Goal: Information Seeking & Learning: Learn about a topic

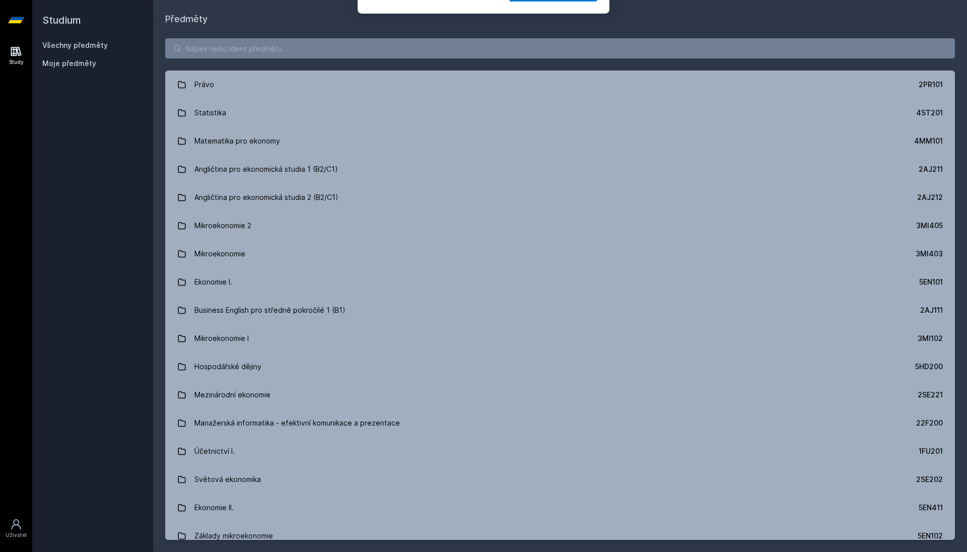
click at [486, 64] on button "Ne" at bounding box center [485, 64] width 36 height 25
click at [373, 49] on input "search" at bounding box center [559, 48] width 789 height 20
paste input "4ME521"
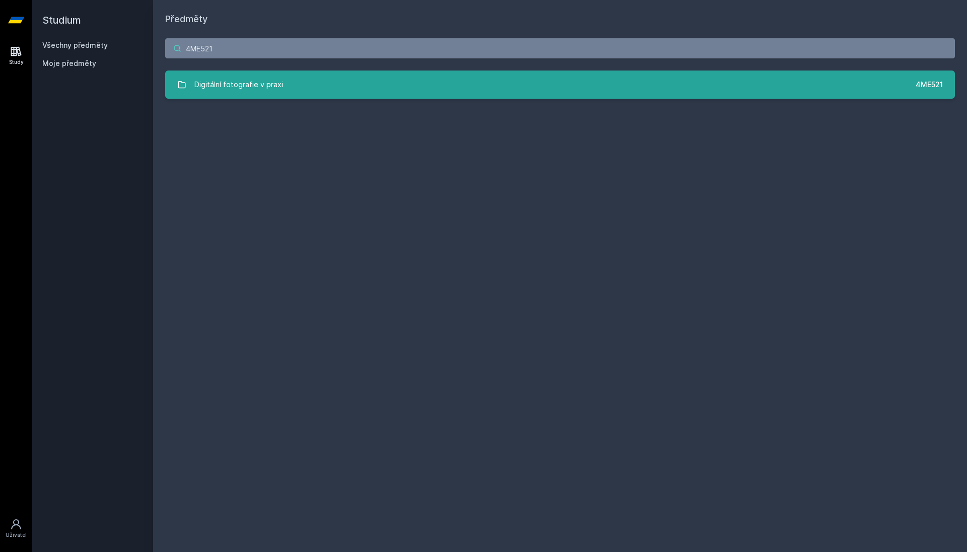
type input "4ME521"
click at [323, 89] on link "Digitální fotografie v praxi 4ME521" at bounding box center [559, 84] width 789 height 28
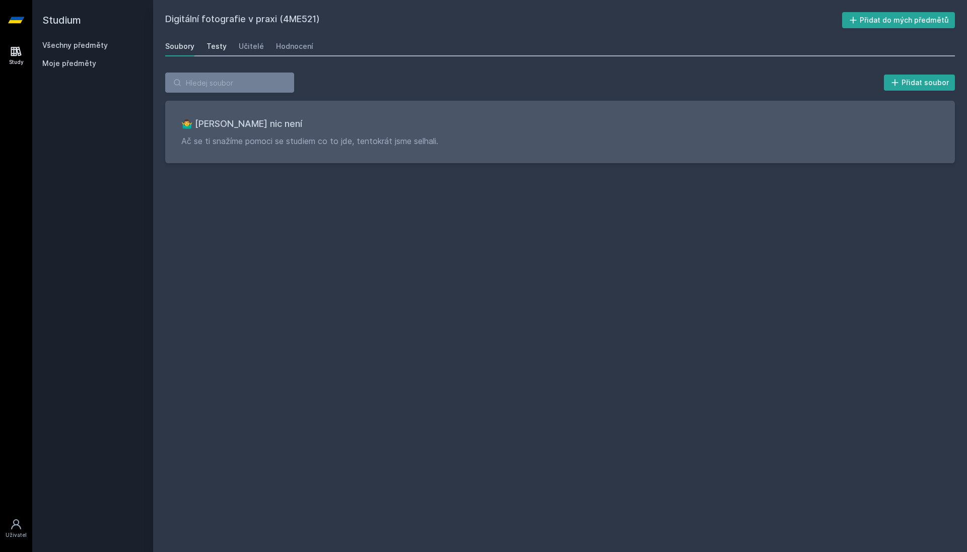
click at [216, 48] on div "Testy" at bounding box center [216, 46] width 20 height 10
click at [243, 46] on div "Učitelé" at bounding box center [251, 46] width 25 height 10
click at [276, 46] on div "Hodnocení" at bounding box center [294, 46] width 37 height 10
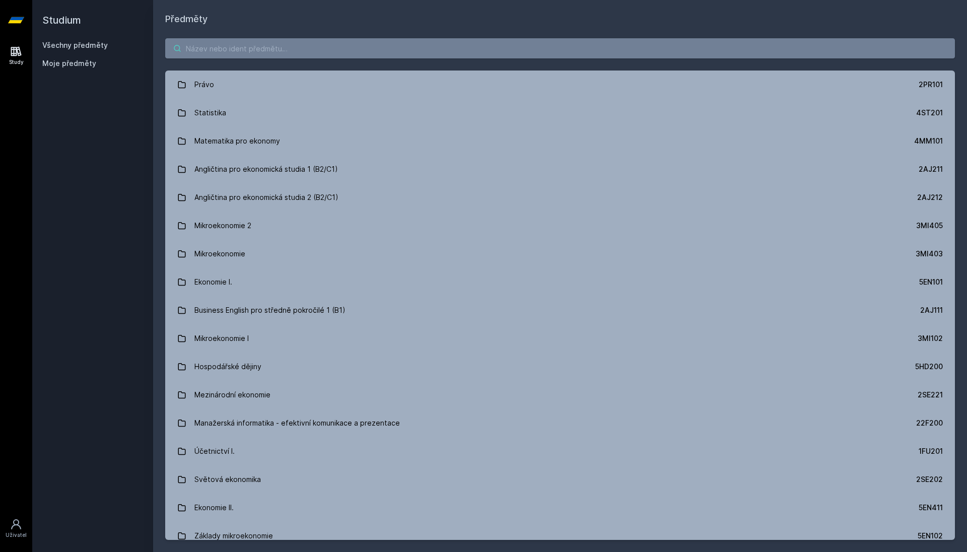
click at [238, 48] on input "search" at bounding box center [559, 48] width 789 height 20
paste input "4IZ563"
type input "4IZ563"
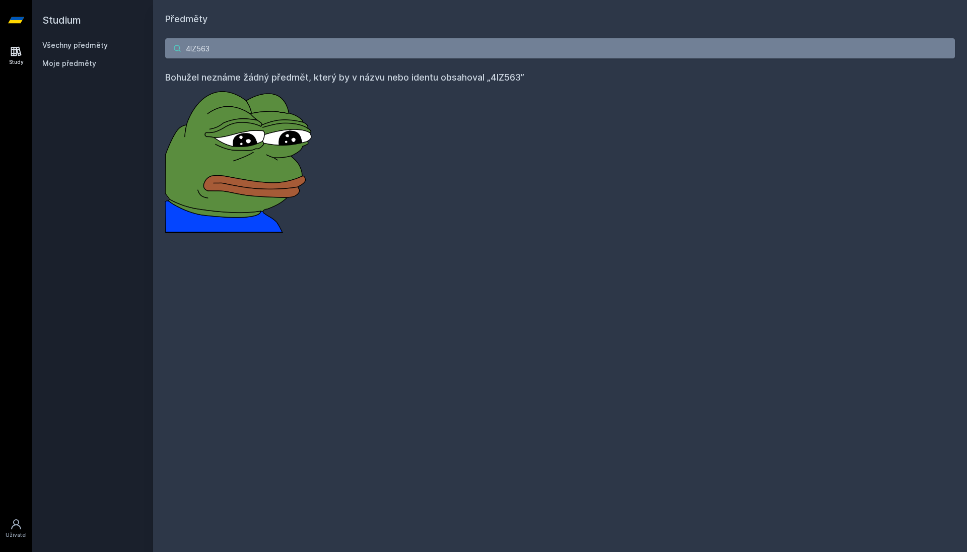
drag, startPoint x: 221, startPoint y: 51, endPoint x: 111, endPoint y: 51, distance: 110.7
click at [111, 51] on div "Studium Všechny předměty Moje předměty Předměty 4IZ563 Bohužel neznáme žádný př…" at bounding box center [499, 276] width 934 height 552
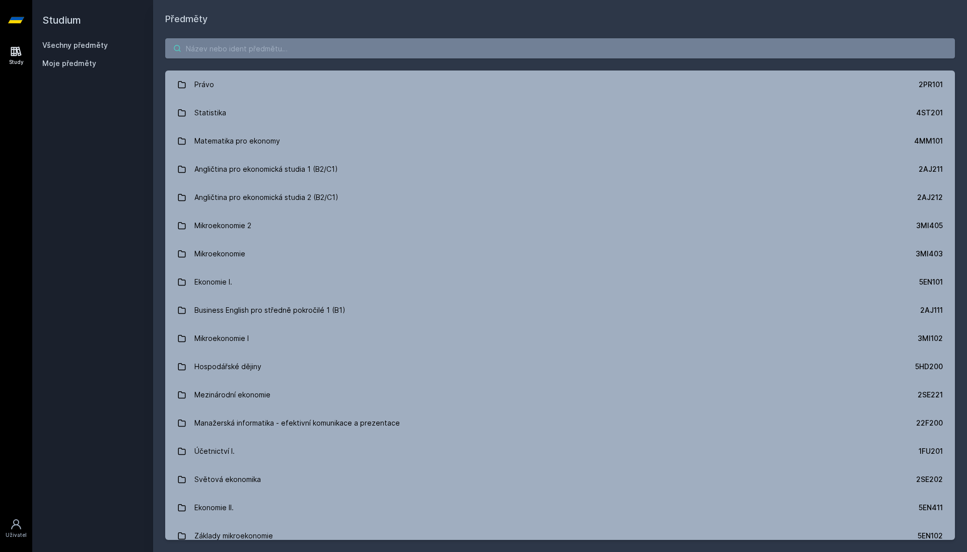
paste input "4ME481"
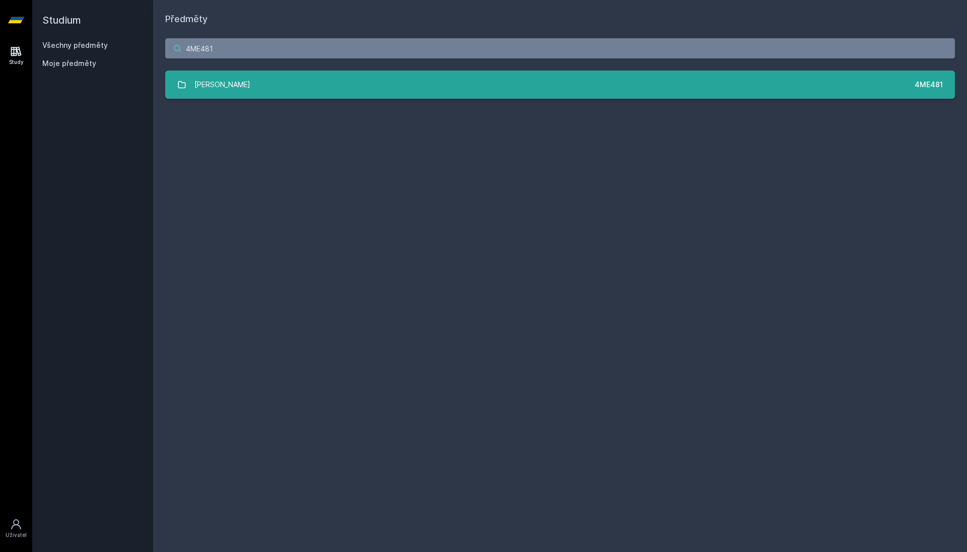
type input "4ME481"
click at [342, 91] on link "Základy UX 4ME481" at bounding box center [559, 84] width 789 height 28
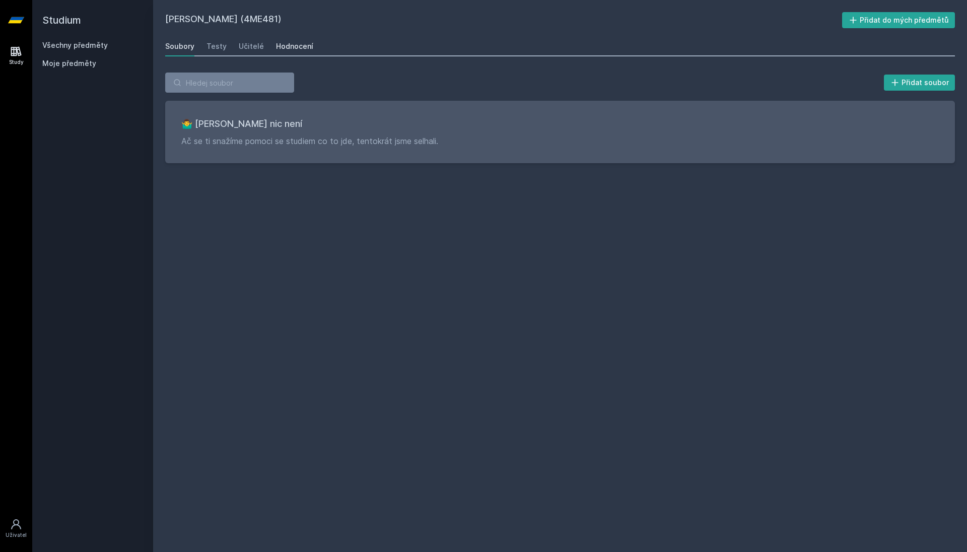
click at [306, 46] on div "Hodnocení" at bounding box center [294, 46] width 37 height 10
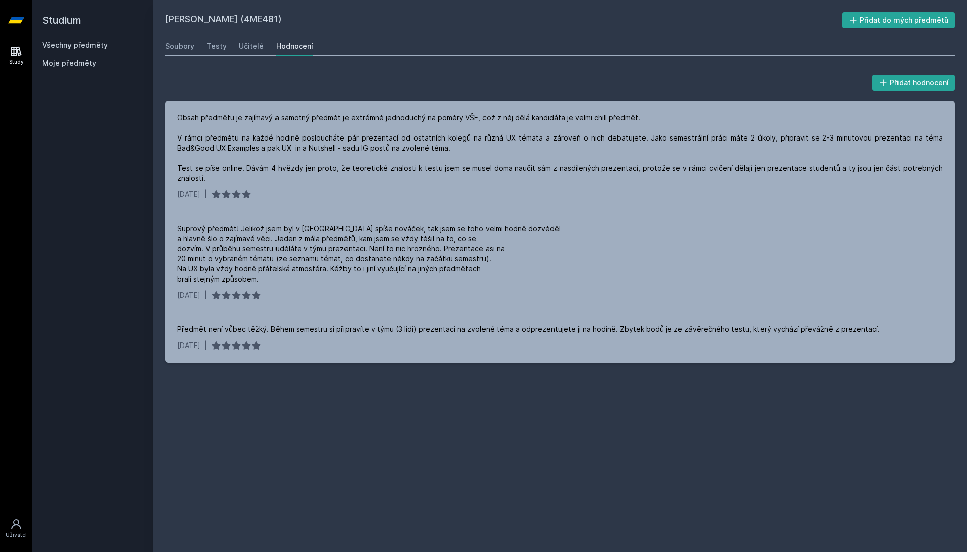
click at [63, 47] on link "Všechny předměty" at bounding box center [74, 45] width 65 height 9
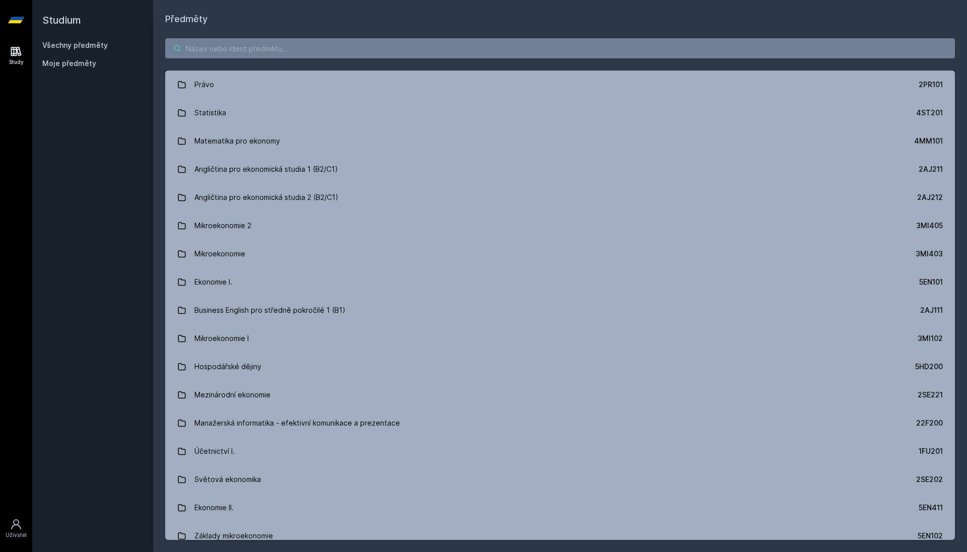
click at [187, 48] on input "search" at bounding box center [559, 48] width 789 height 20
paste input "4ME482"
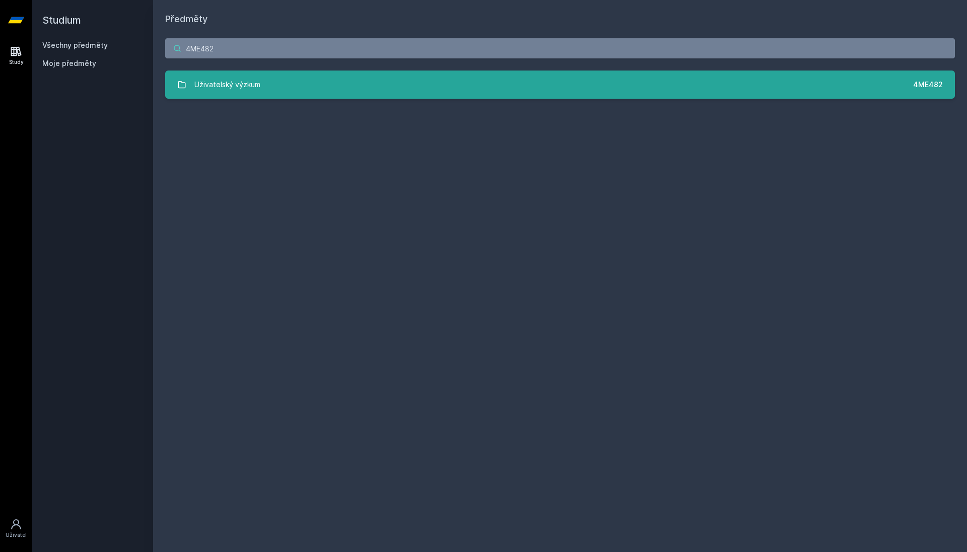
type input "4ME482"
click at [223, 83] on div "Uživatelský výzkum" at bounding box center [227, 85] width 66 height 20
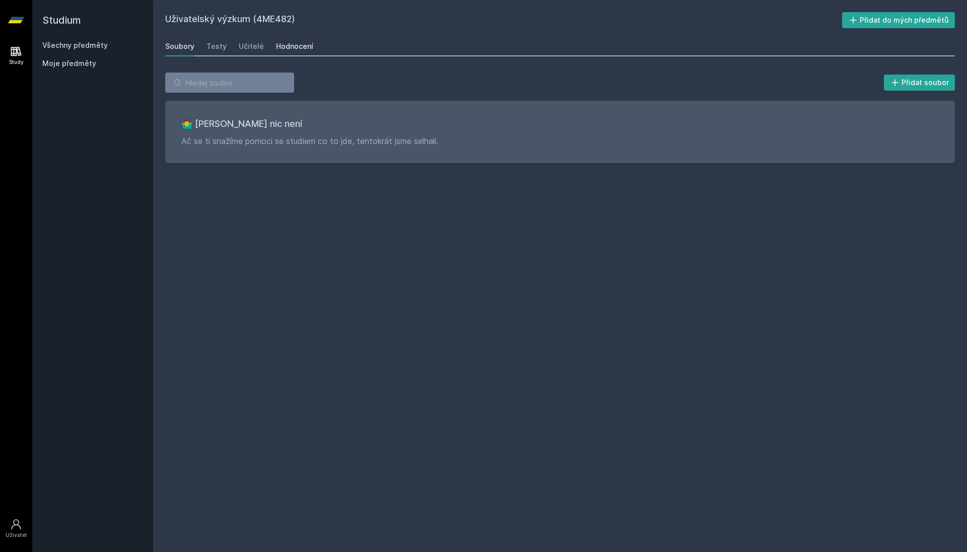
click at [295, 45] on div "Hodnocení" at bounding box center [294, 46] width 37 height 10
